Goal: Use online tool/utility: Utilize a website feature to perform a specific function

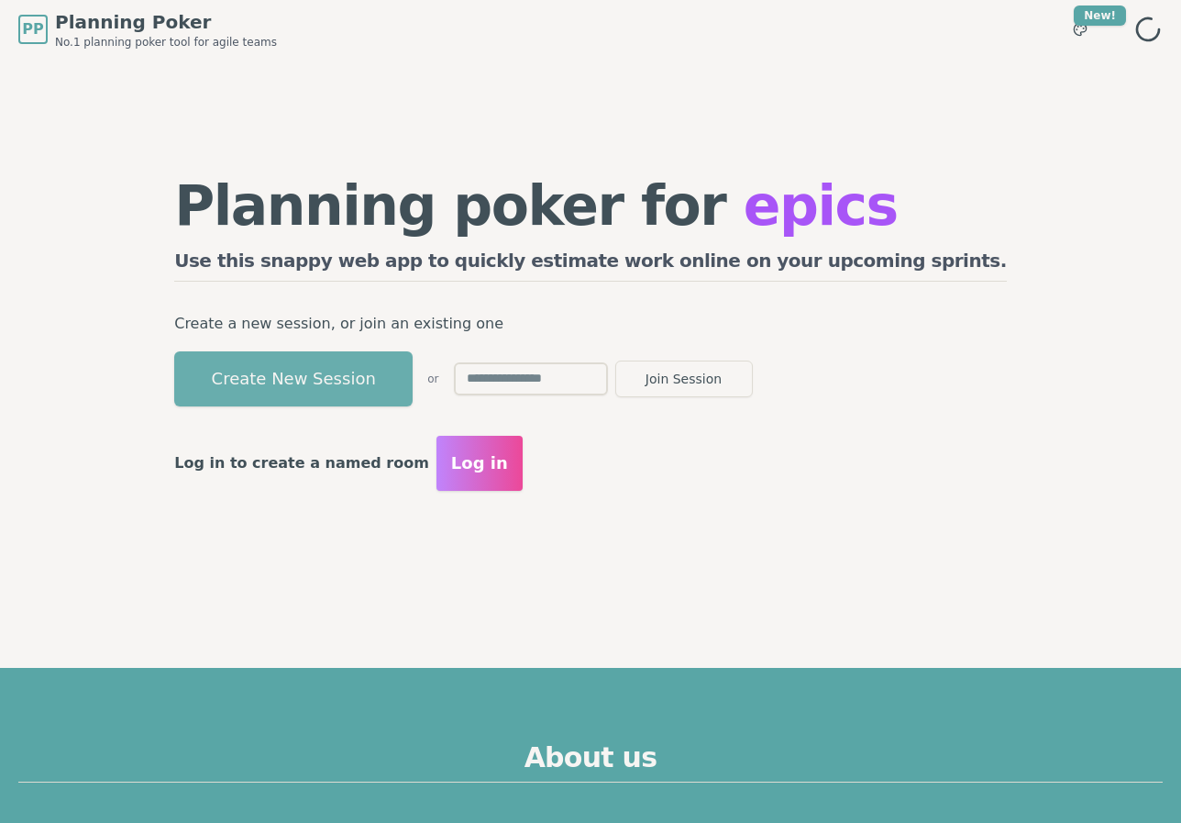
click at [391, 395] on button "Create New Session" at bounding box center [293, 378] width 238 height 55
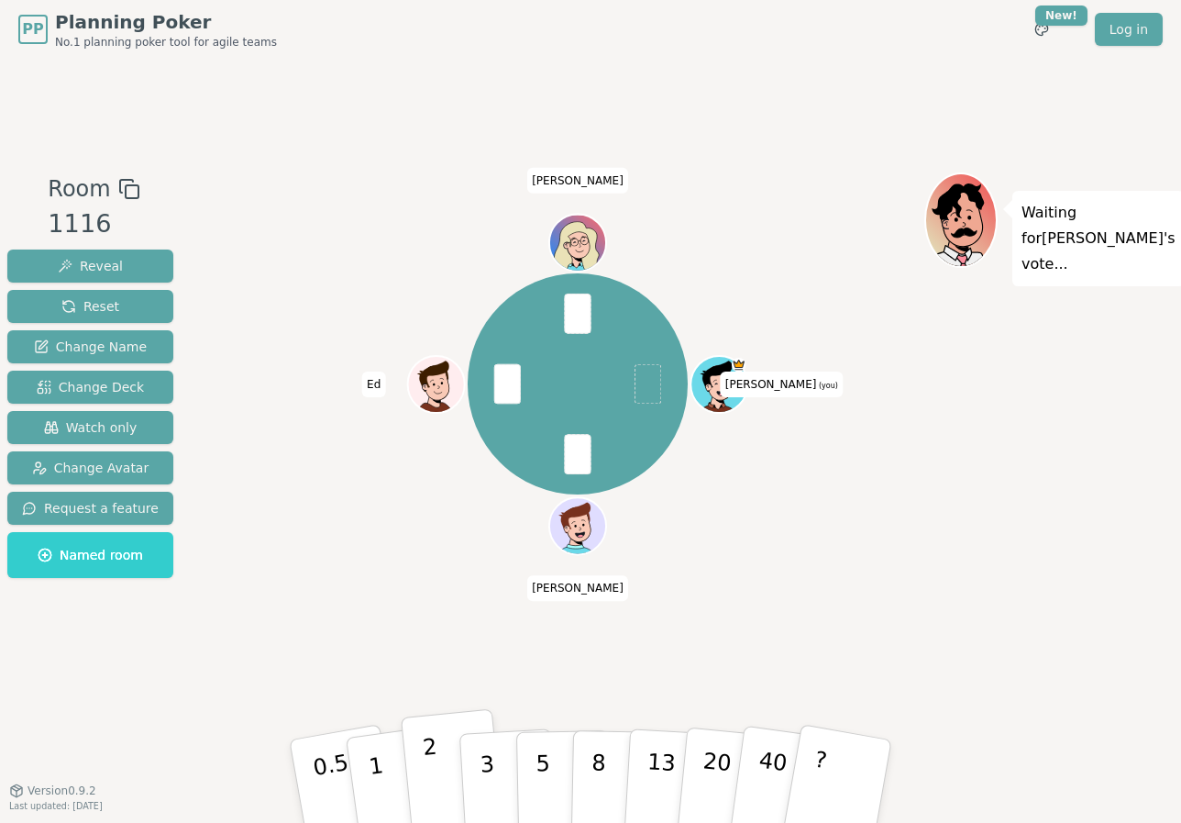
click at [438, 747] on button "2" at bounding box center [453, 782] width 105 height 146
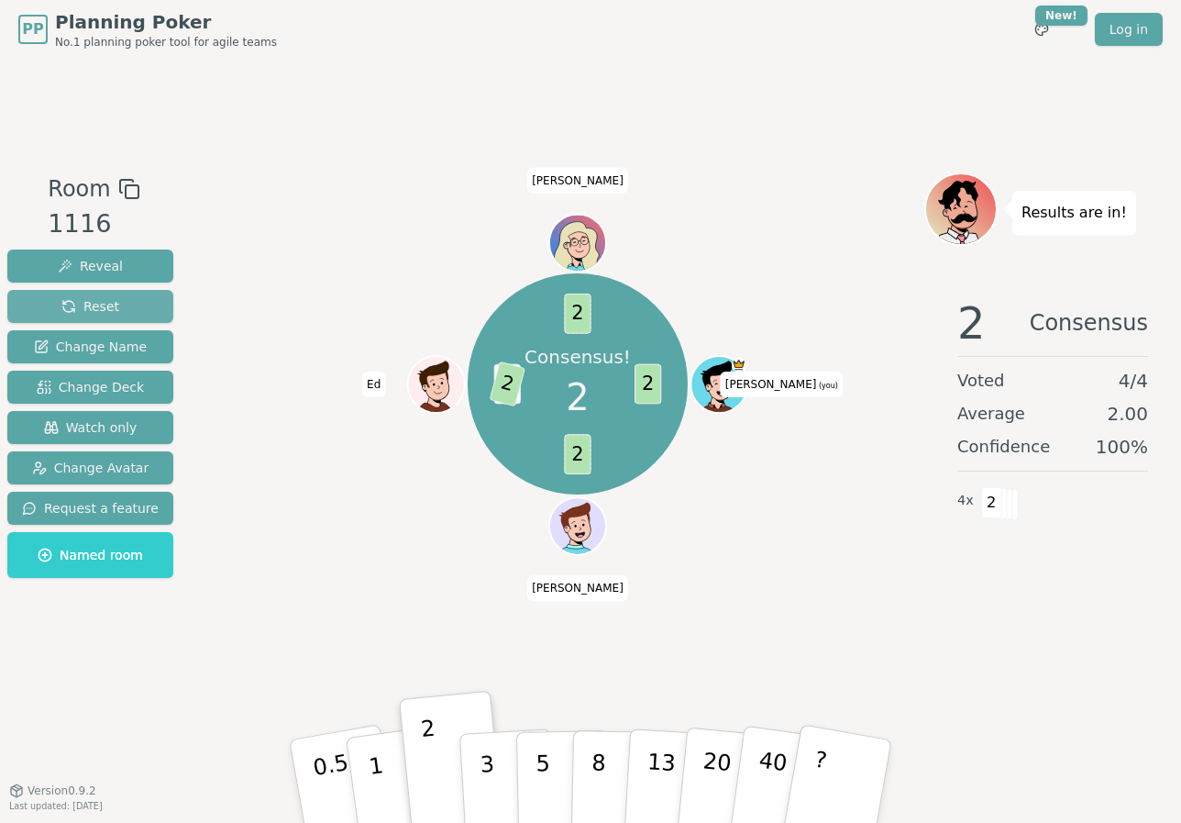
click at [128, 310] on button "Reset" at bounding box center [90, 306] width 166 height 33
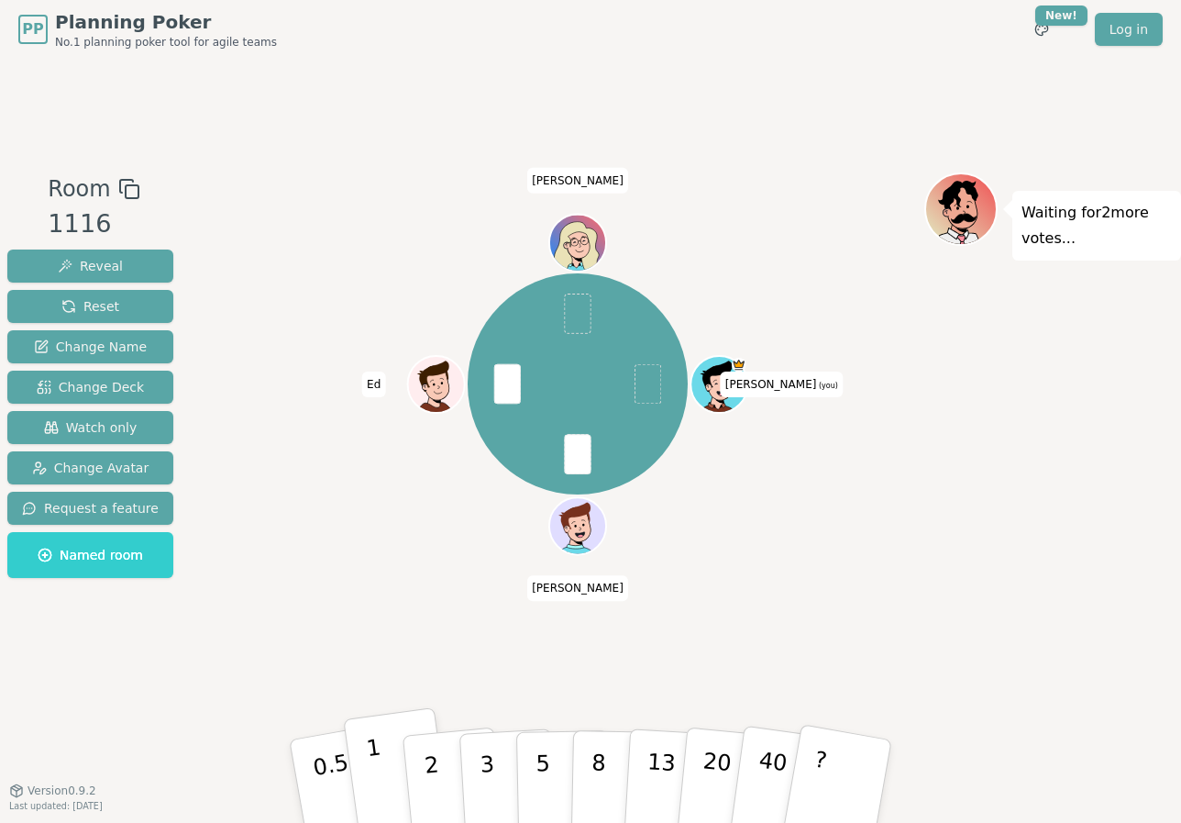
click at [366, 761] on button "1" at bounding box center [397, 781] width 109 height 149
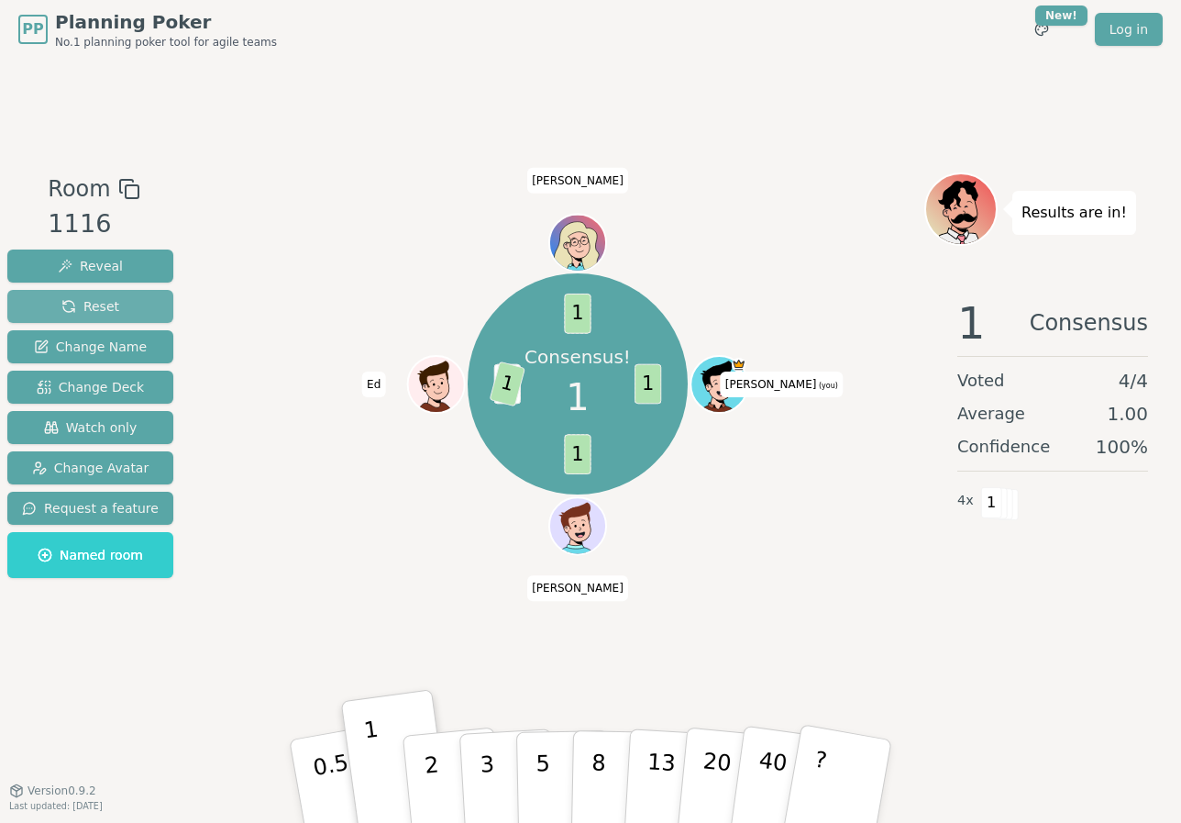
click at [111, 303] on span "Reset" at bounding box center [90, 306] width 58 height 18
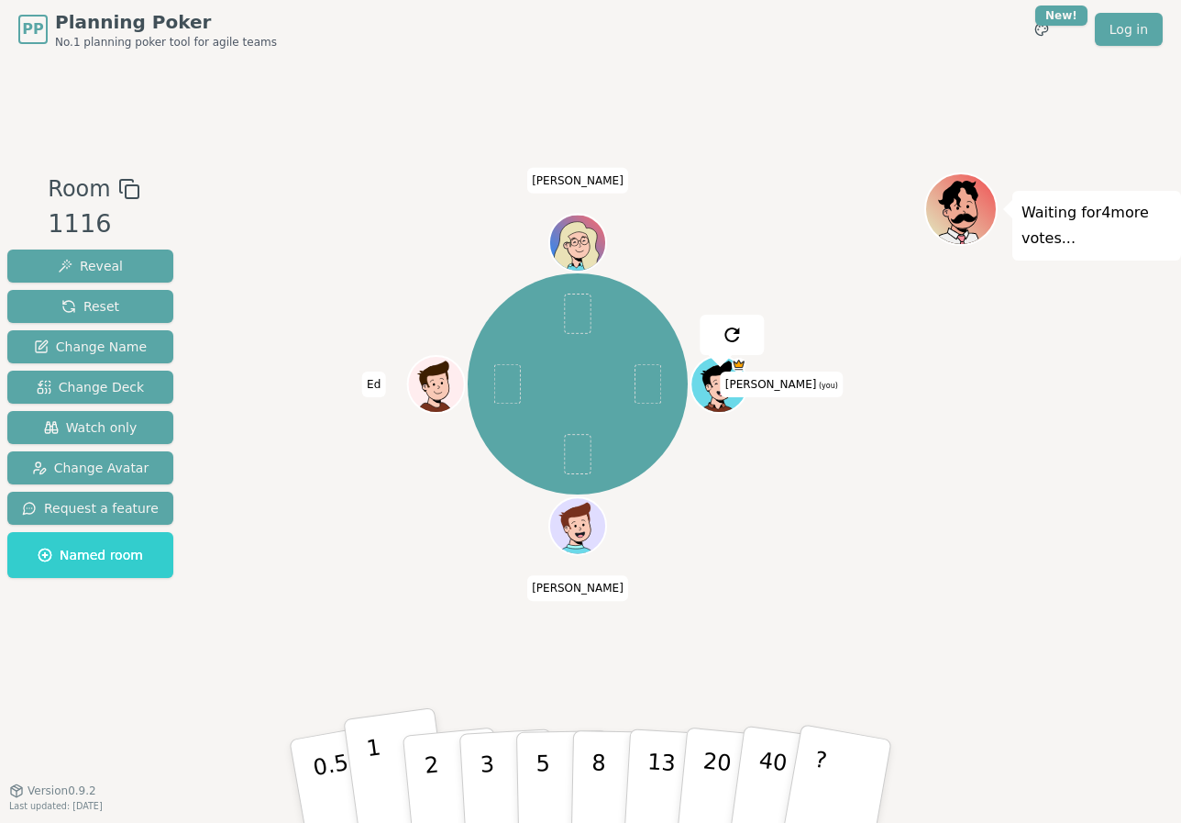
click at [379, 751] on button "1" at bounding box center [397, 781] width 109 height 149
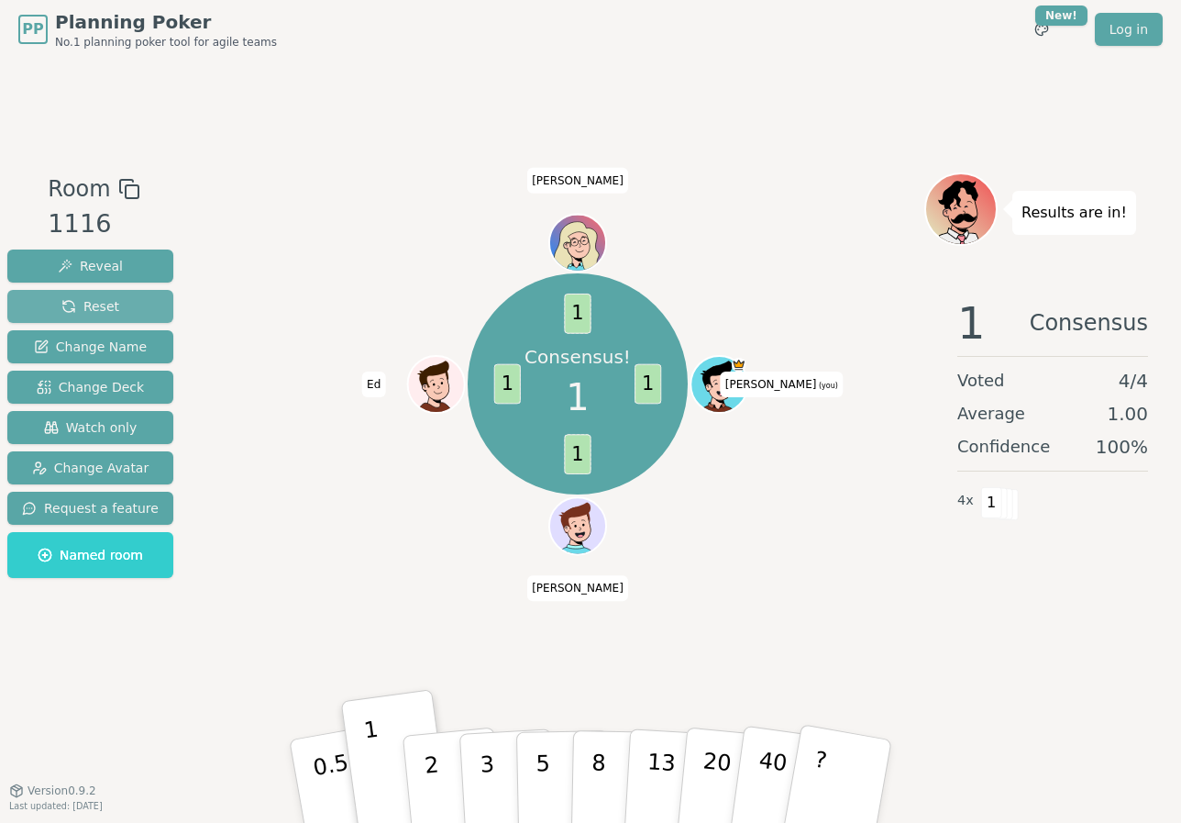
click at [106, 303] on span "Reset" at bounding box center [90, 306] width 58 height 18
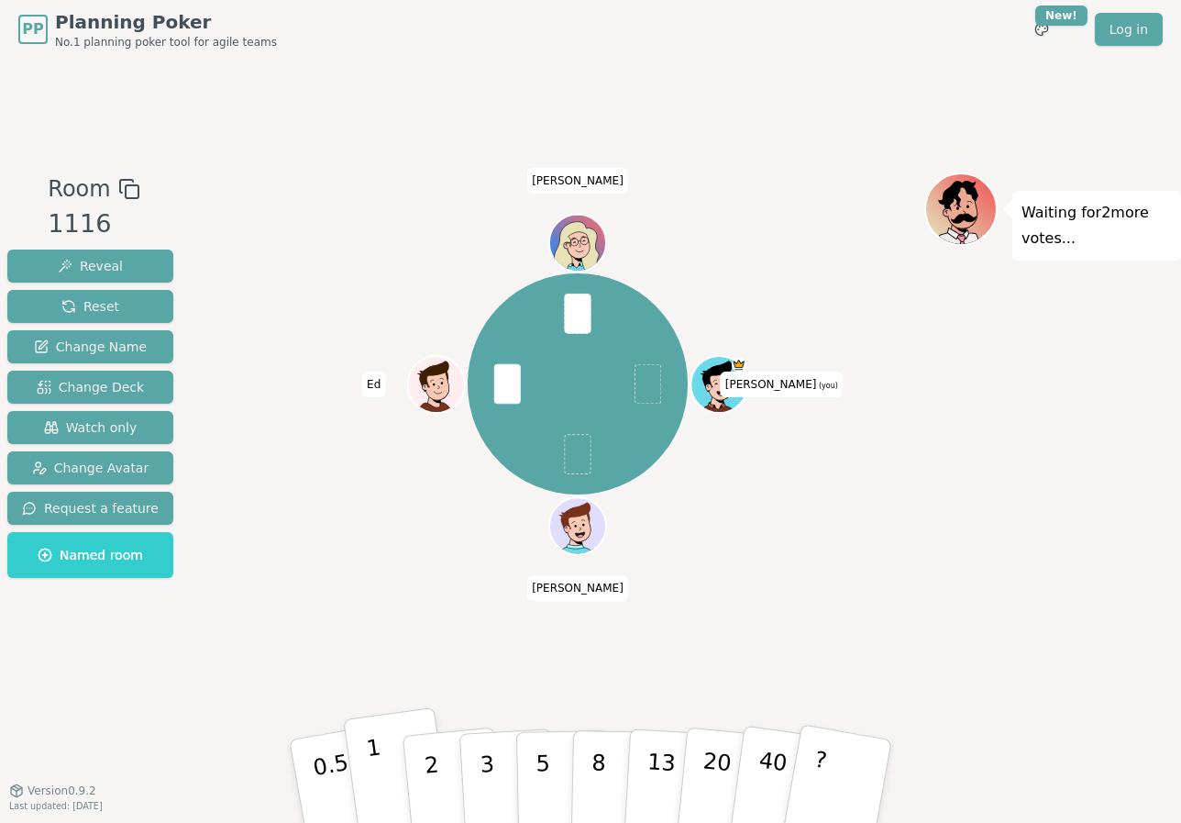
click at [375, 771] on p "1" at bounding box center [379, 784] width 28 height 100
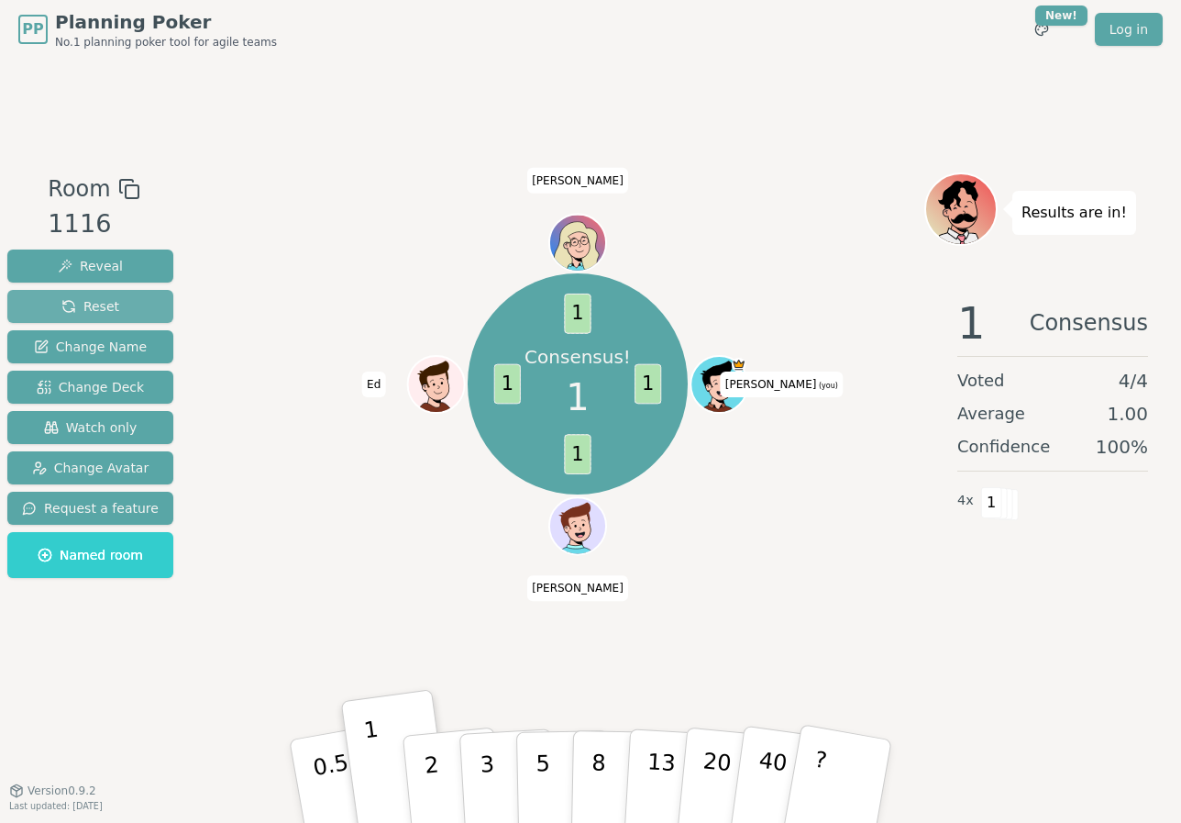
click at [103, 304] on span "Reset" at bounding box center [90, 306] width 58 height 18
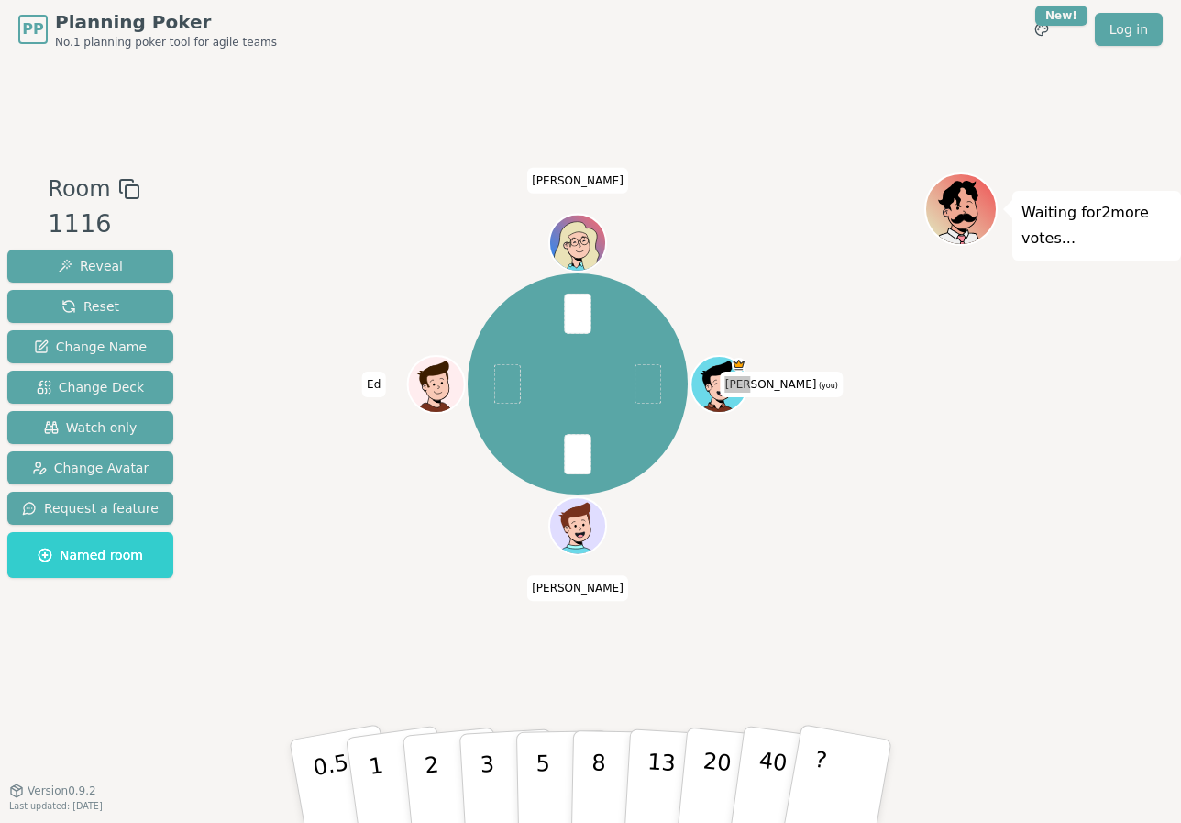
click at [394, 522] on div "[PERSON_NAME] (you) [PERSON_NAME] [PERSON_NAME]" at bounding box center [577, 384] width 693 height 359
click at [435, 610] on div "[PERSON_NAME] (you) [PERSON_NAME] [PERSON_NAME]" at bounding box center [577, 424] width 693 height 504
click at [426, 764] on p "2" at bounding box center [434, 784] width 24 height 100
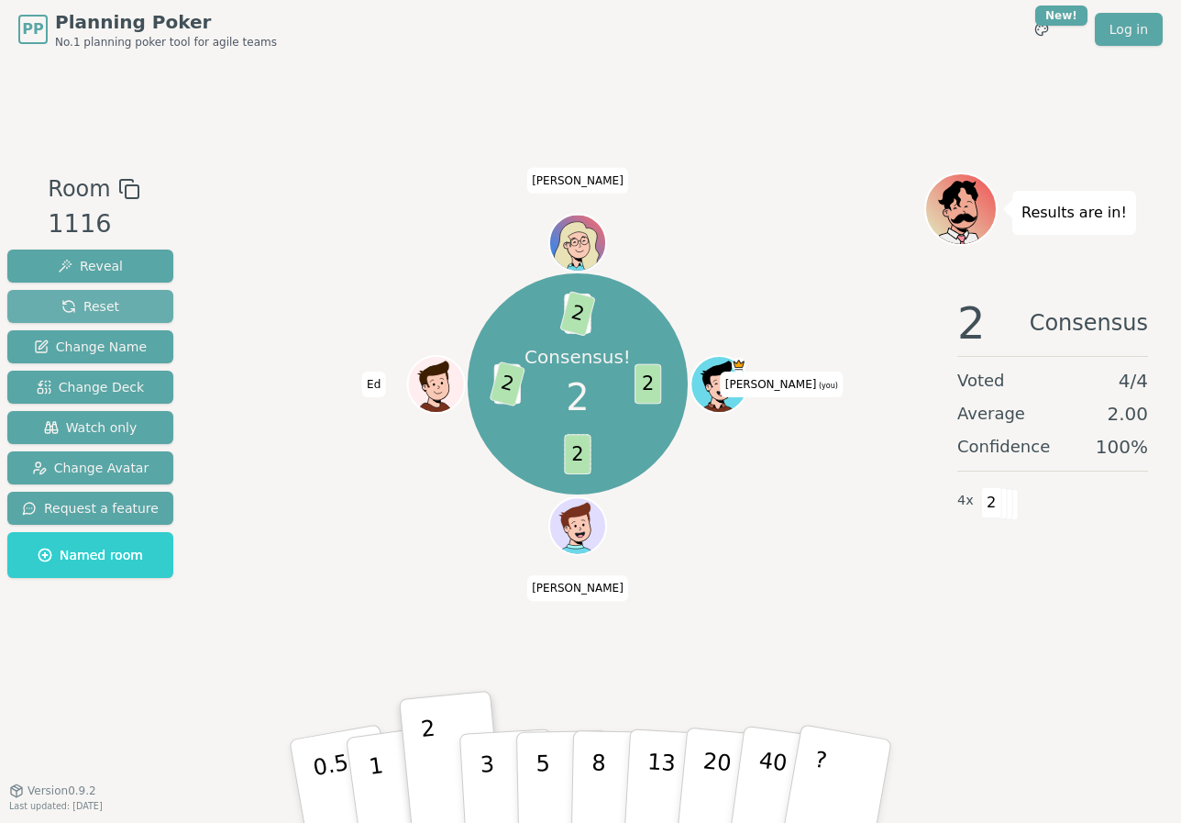
click at [97, 298] on span "Reset" at bounding box center [90, 306] width 58 height 18
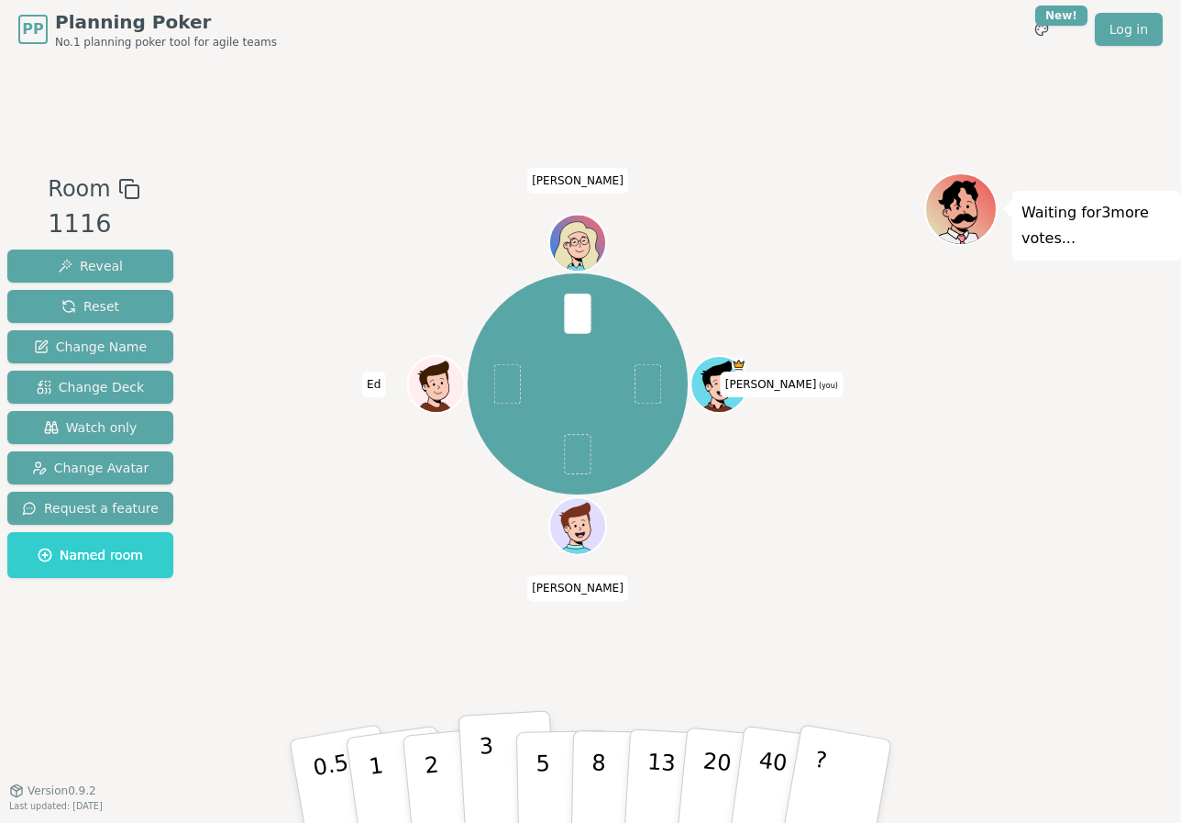
click at [496, 778] on button "3" at bounding box center [509, 781] width 100 height 143
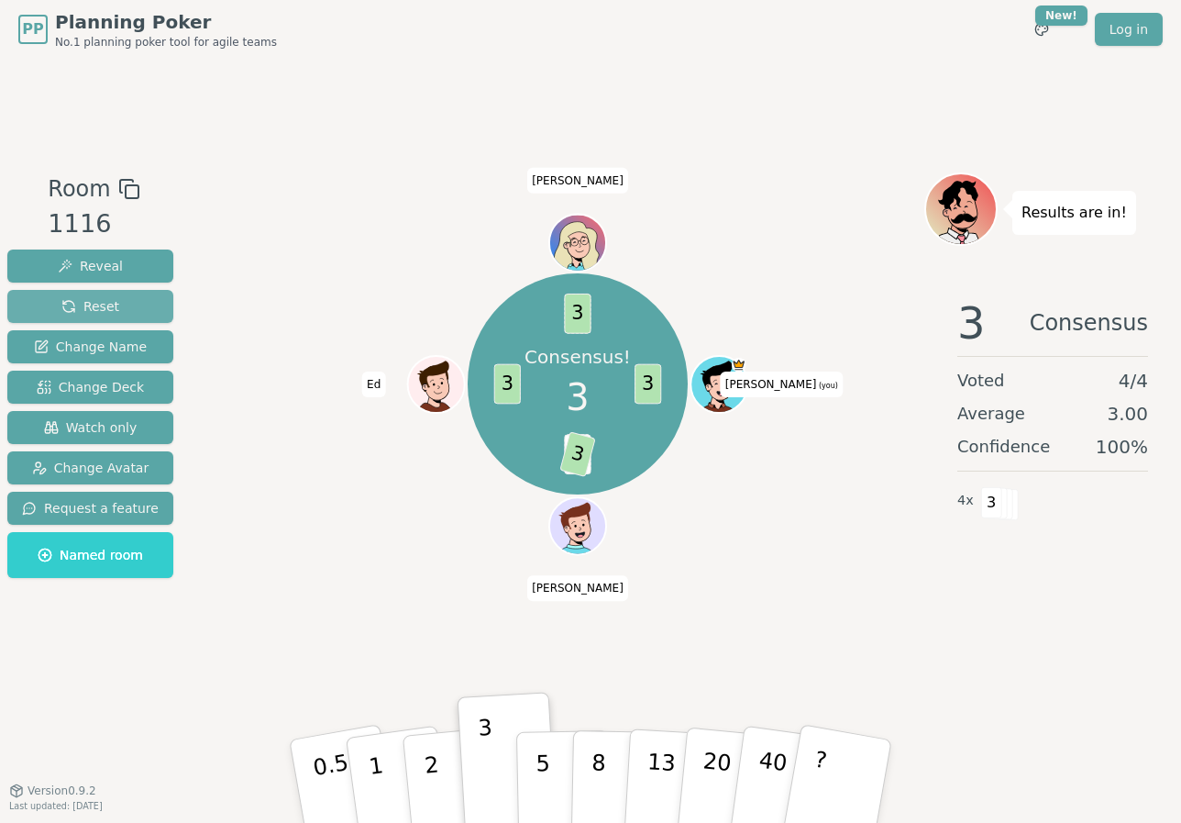
click at [91, 304] on span "Reset" at bounding box center [90, 306] width 58 height 18
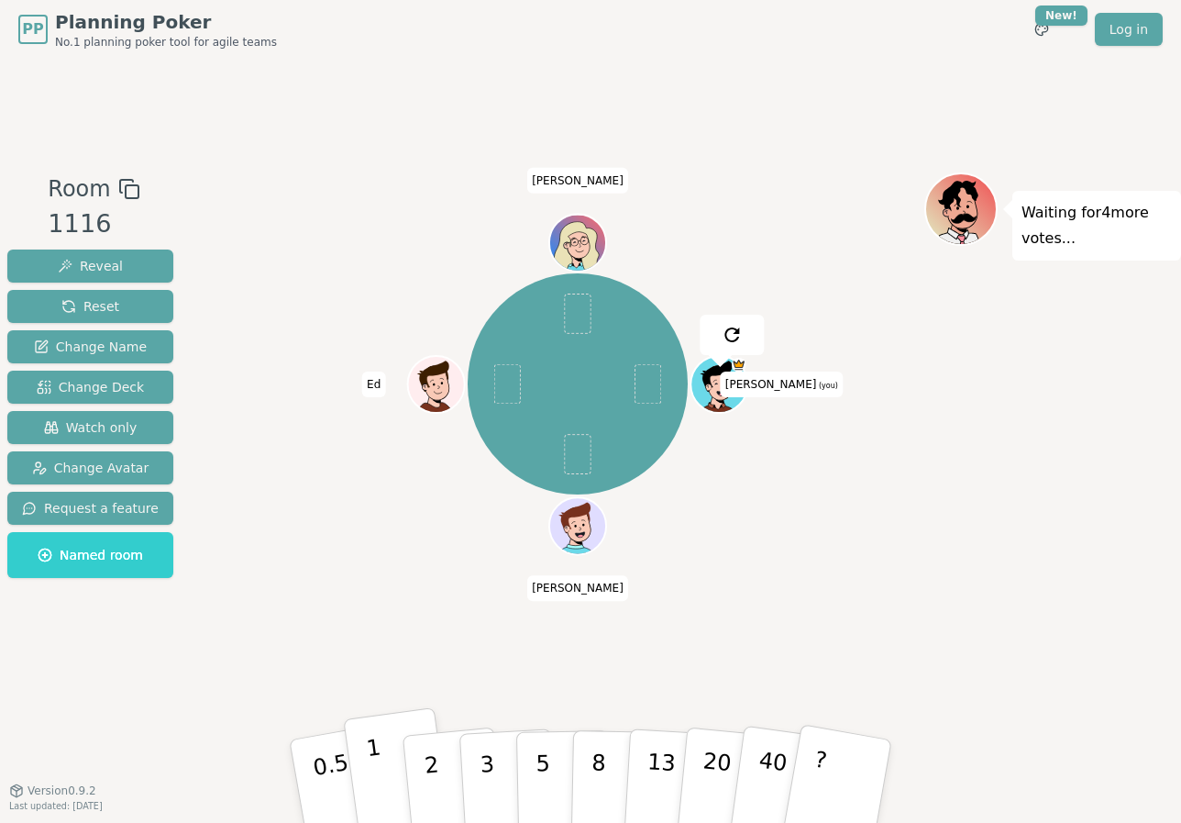
click at [374, 770] on p "1" at bounding box center [379, 784] width 28 height 100
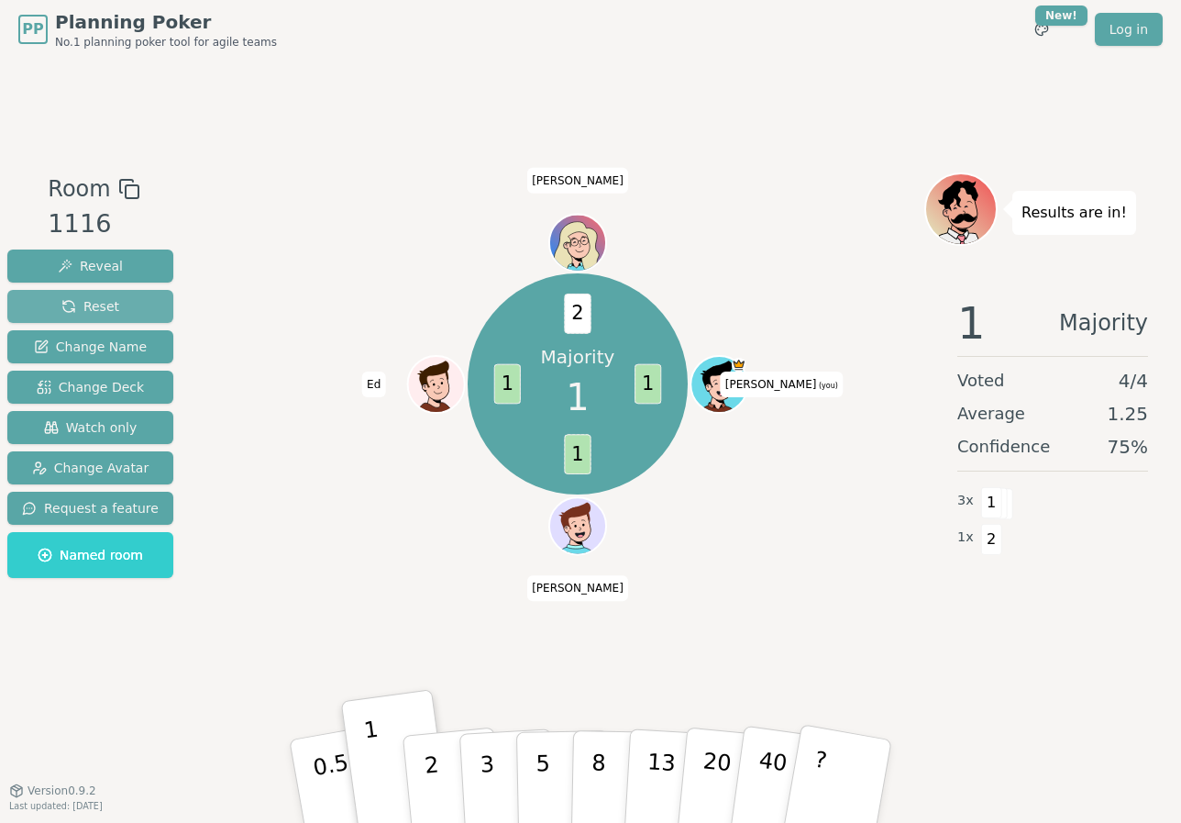
click at [127, 304] on button "Reset" at bounding box center [90, 306] width 166 height 33
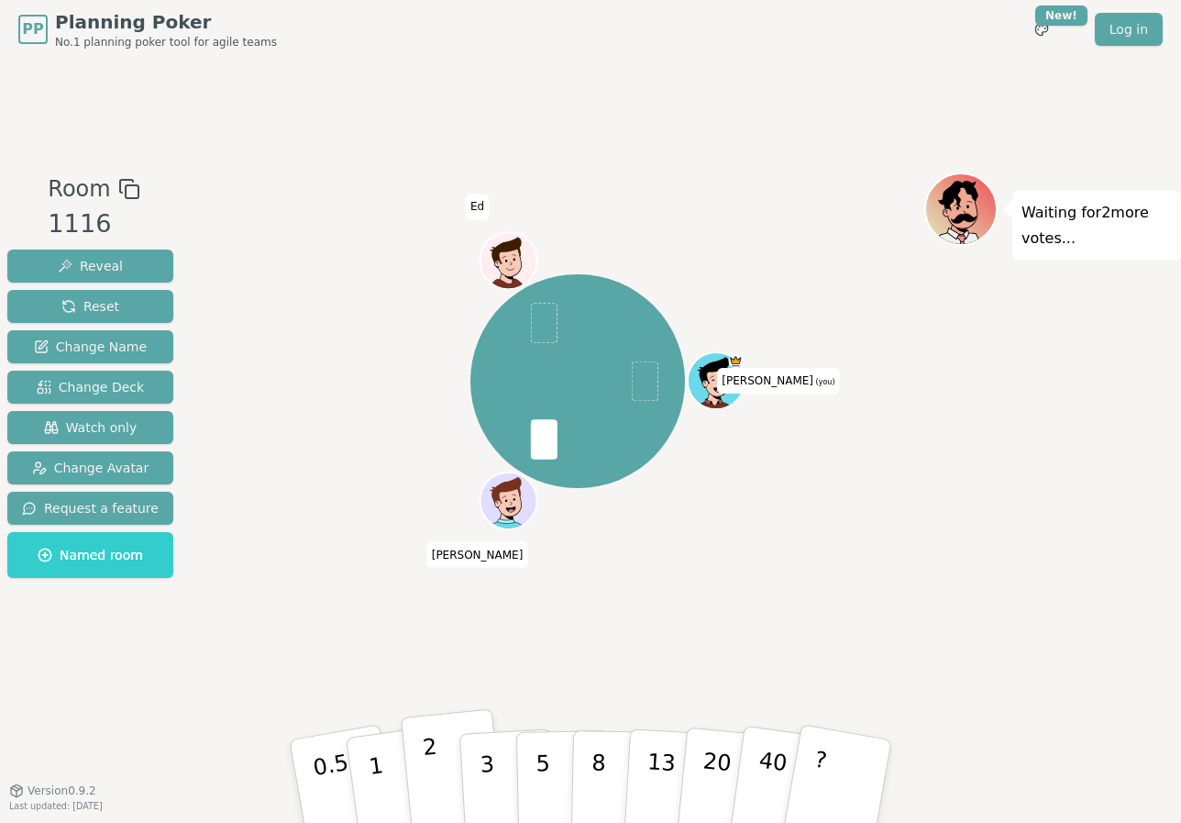
click at [442, 762] on button "2" at bounding box center [453, 782] width 105 height 146
